Goal: Use online tool/utility: Utilize a website feature to perform a specific function

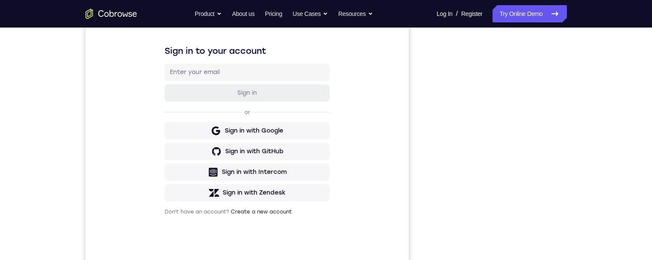
scroll to position [126, 0]
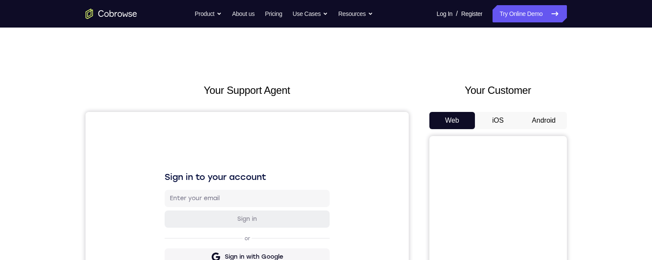
click at [543, 117] on button "Android" at bounding box center [544, 120] width 46 height 17
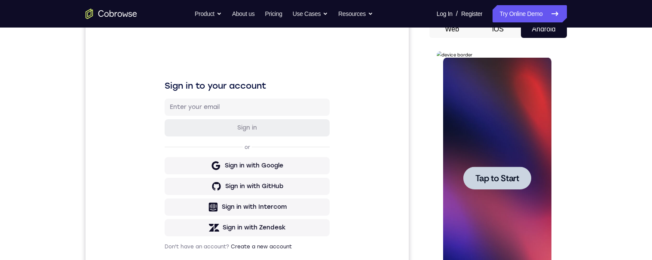
click at [510, 176] on span "Tap to Start" at bounding box center [498, 178] width 44 height 9
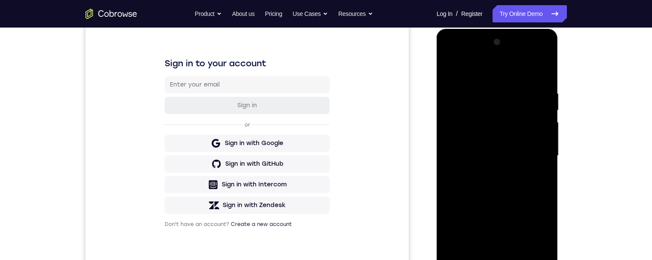
scroll to position [223, 0]
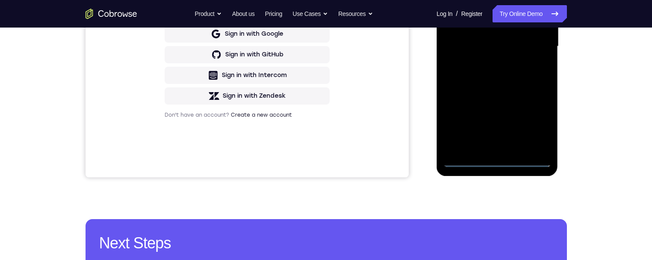
click at [497, 157] on div at bounding box center [497, 46] width 108 height 241
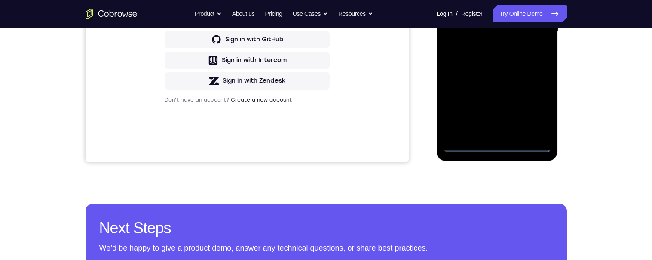
click at [494, 143] on div at bounding box center [497, 31] width 108 height 241
click at [495, 145] on div at bounding box center [497, 31] width 108 height 241
click at [535, 110] on div at bounding box center [497, 31] width 108 height 241
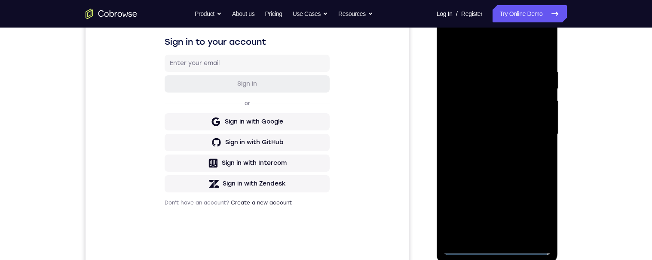
scroll to position [98, 0]
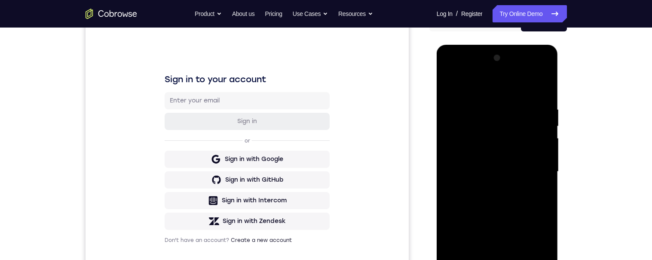
click at [489, 85] on div at bounding box center [497, 171] width 108 height 241
click at [535, 164] on div at bounding box center [497, 171] width 108 height 241
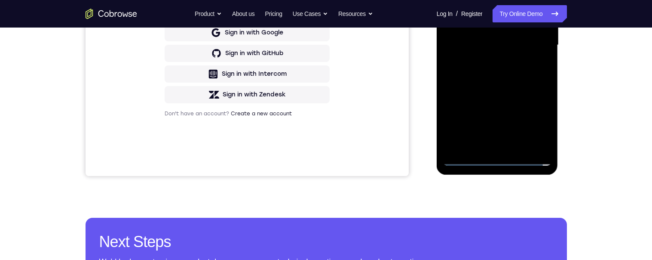
click at [487, 144] on div at bounding box center [497, 45] width 108 height 241
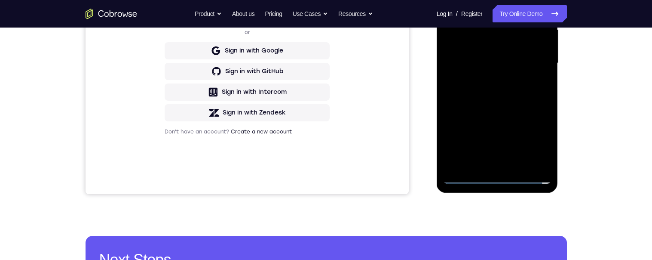
scroll to position [175, 0]
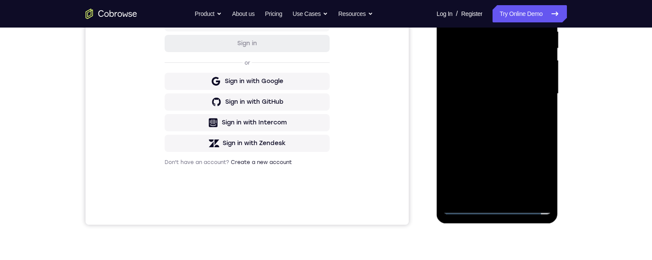
click at [526, 81] on div at bounding box center [497, 93] width 108 height 241
click at [502, 74] on div at bounding box center [497, 93] width 108 height 241
click at [524, 99] on div at bounding box center [497, 93] width 108 height 241
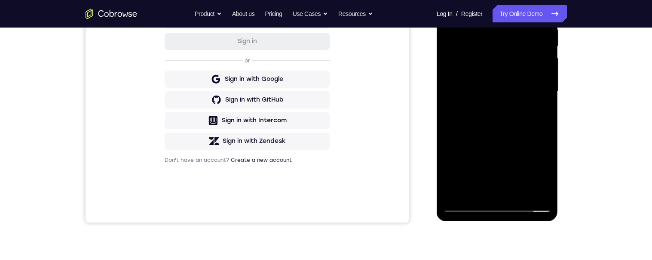
click at [494, 117] on div at bounding box center [497, 91] width 108 height 241
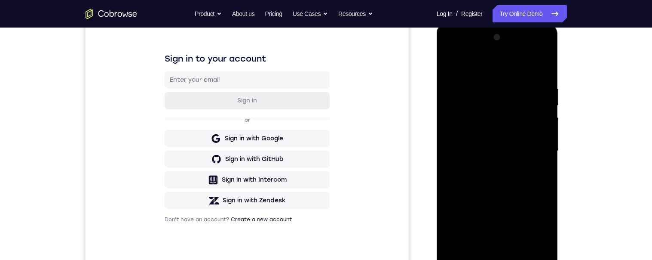
scroll to position [113, 0]
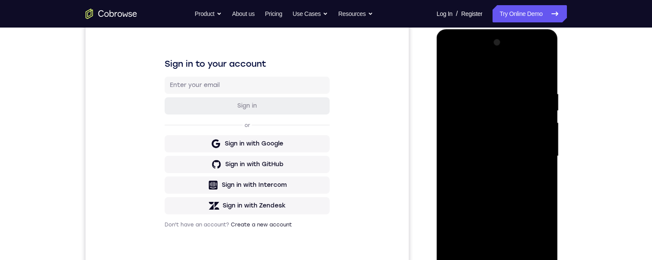
click at [512, 180] on div at bounding box center [497, 156] width 108 height 241
click at [512, 185] on div at bounding box center [497, 156] width 108 height 241
click at [534, 155] on div at bounding box center [497, 156] width 108 height 241
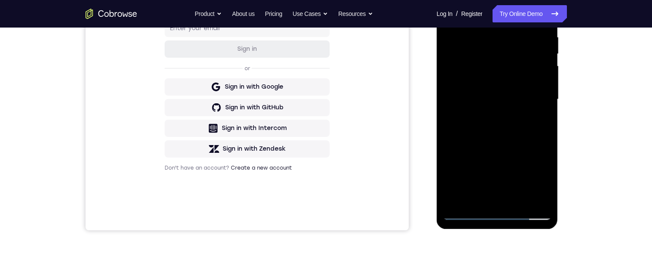
scroll to position [169, 0]
click at [487, 36] on div at bounding box center [497, 100] width 108 height 241
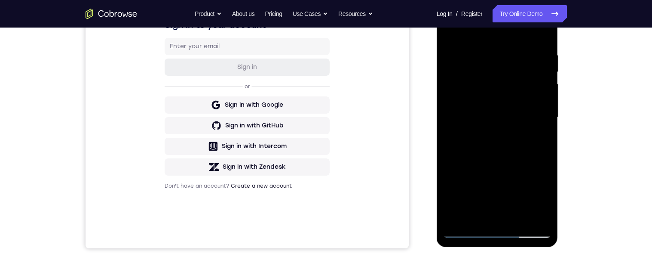
scroll to position [135, 0]
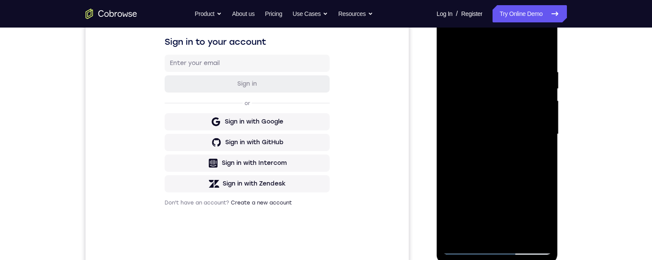
click at [537, 134] on div at bounding box center [497, 134] width 108 height 241
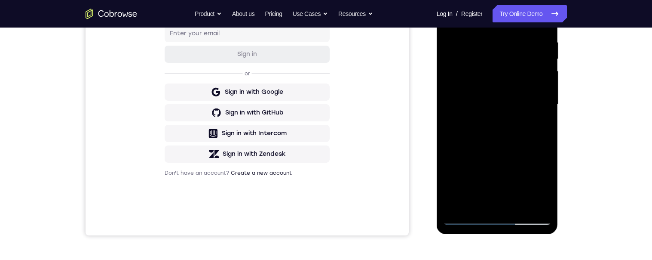
scroll to position [166, 0]
click at [543, 135] on div at bounding box center [497, 103] width 108 height 241
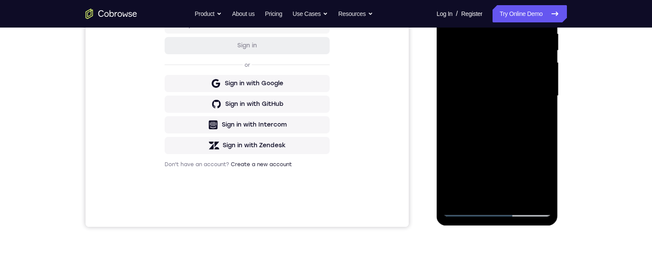
scroll to position [184, 0]
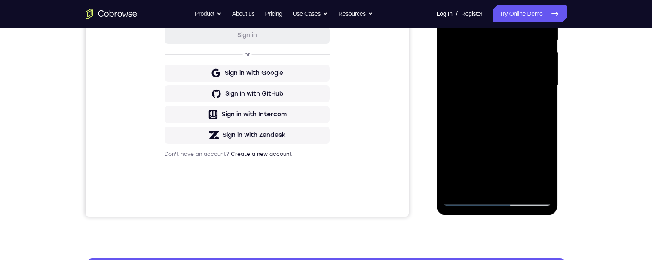
click at [541, 116] on div at bounding box center [497, 85] width 108 height 241
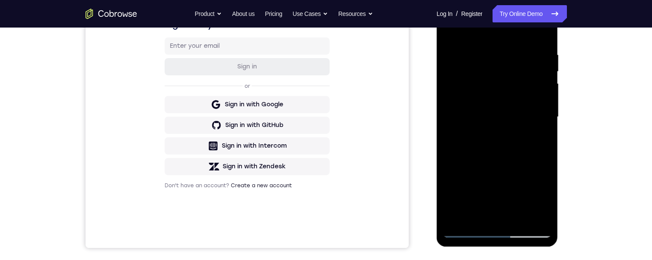
scroll to position [150, 0]
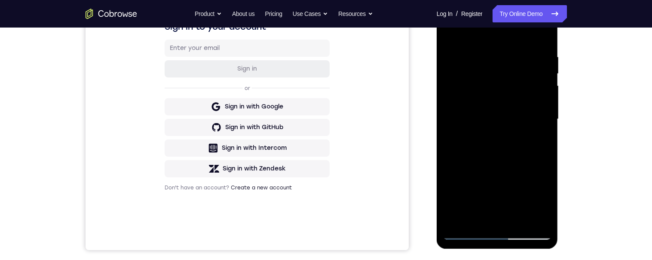
click at [539, 144] on div at bounding box center [497, 119] width 108 height 241
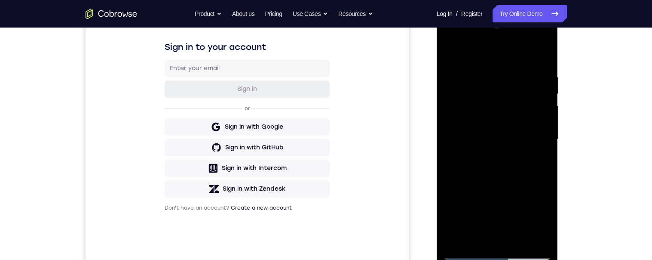
scroll to position [126, 0]
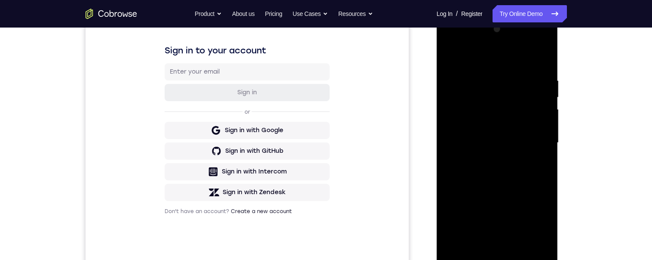
click at [541, 140] on div at bounding box center [497, 142] width 108 height 241
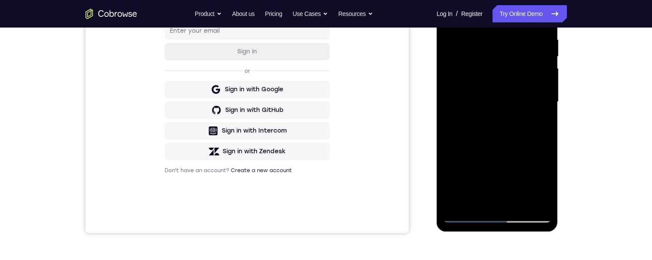
scroll to position [132, 0]
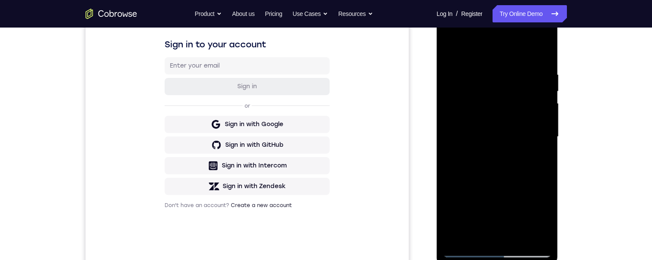
click at [542, 129] on div at bounding box center [497, 136] width 108 height 241
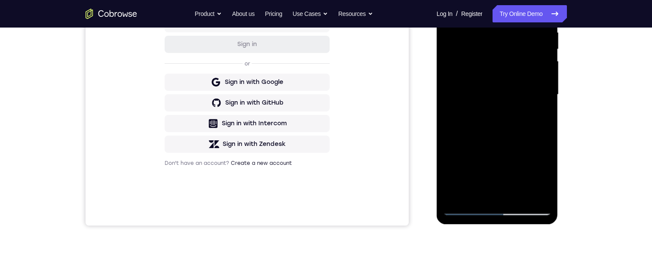
scroll to position [133, 0]
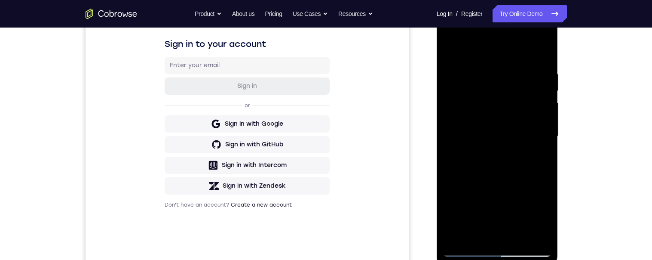
click at [539, 148] on div at bounding box center [497, 136] width 108 height 241
click at [537, 147] on div at bounding box center [497, 136] width 108 height 241
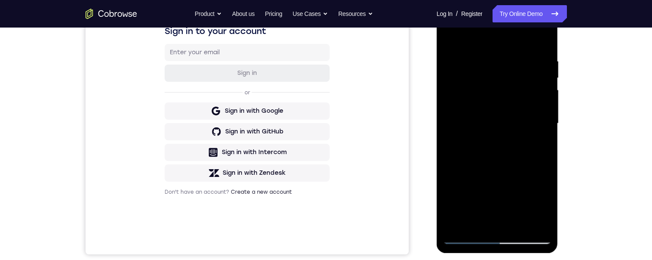
scroll to position [180, 0]
